Goal: Task Accomplishment & Management: Use online tool/utility

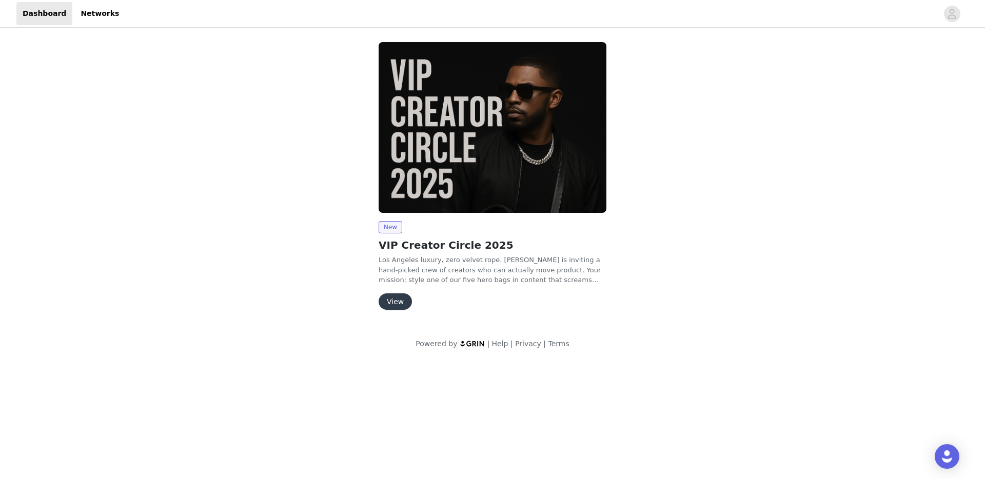
click at [391, 299] on button "View" at bounding box center [395, 302] width 33 height 16
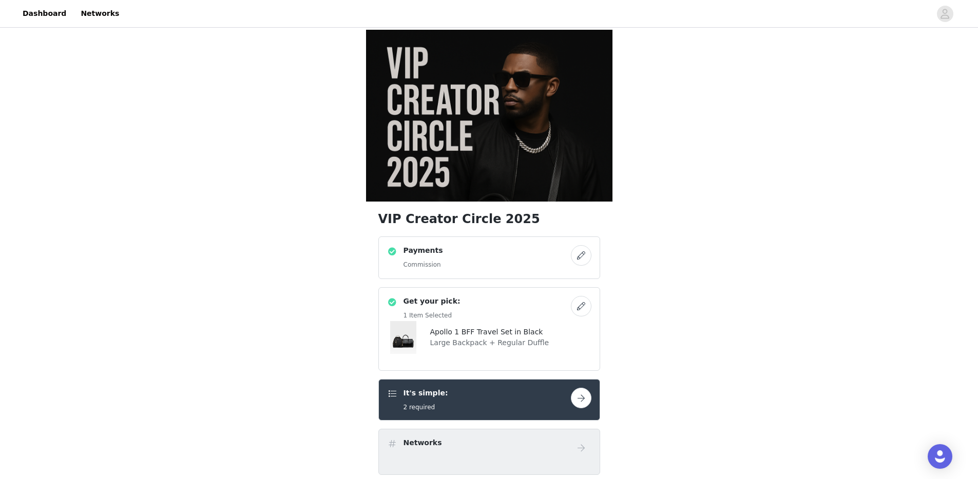
click at [575, 296] on button "button" at bounding box center [581, 306] width 21 height 21
